Goal: Check status

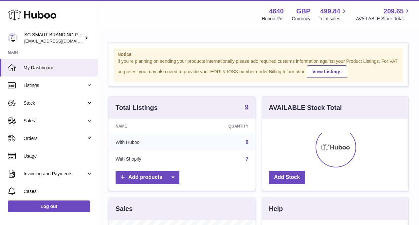
scroll to position [102, 146]
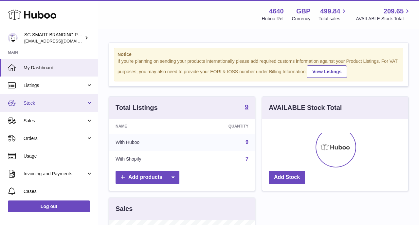
click at [79, 104] on span "Stock" at bounding box center [55, 103] width 62 height 6
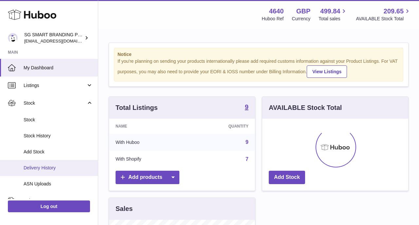
click at [53, 169] on span "Delivery History" at bounding box center [58, 168] width 69 height 6
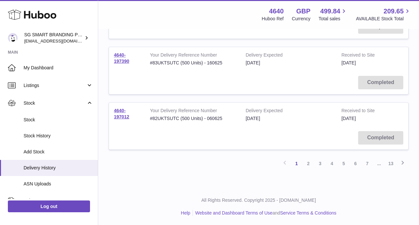
scroll to position [517, 0]
click at [309, 162] on link "2" at bounding box center [308, 163] width 12 height 12
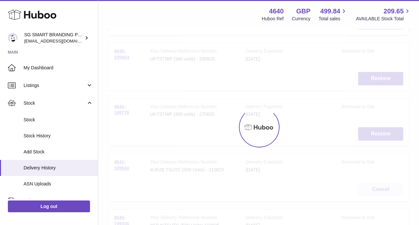
scroll to position [29, 0]
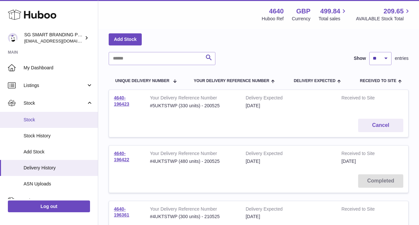
click at [47, 121] on span "Stock" at bounding box center [58, 120] width 69 height 6
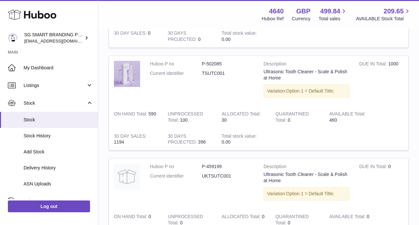
scroll to position [746, 0]
